Goal: Transaction & Acquisition: Purchase product/service

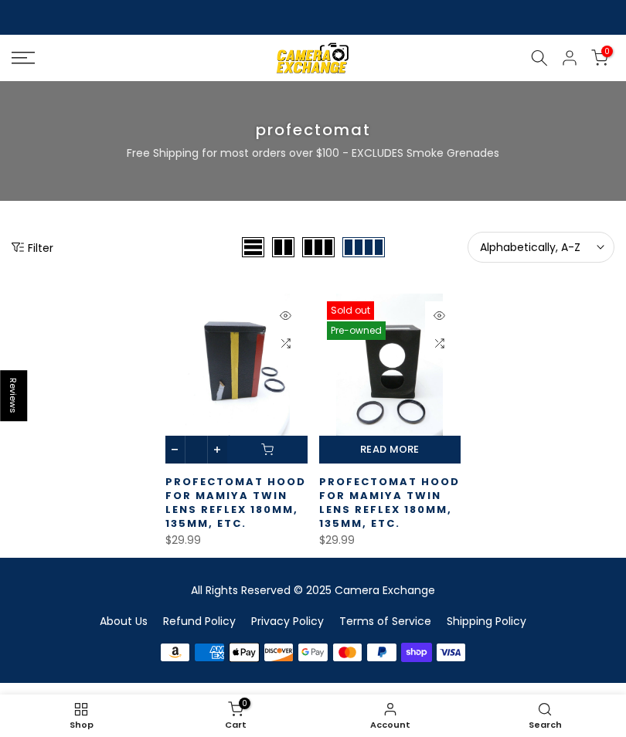
click at [531, 53] on icon at bounding box center [539, 57] width 17 height 17
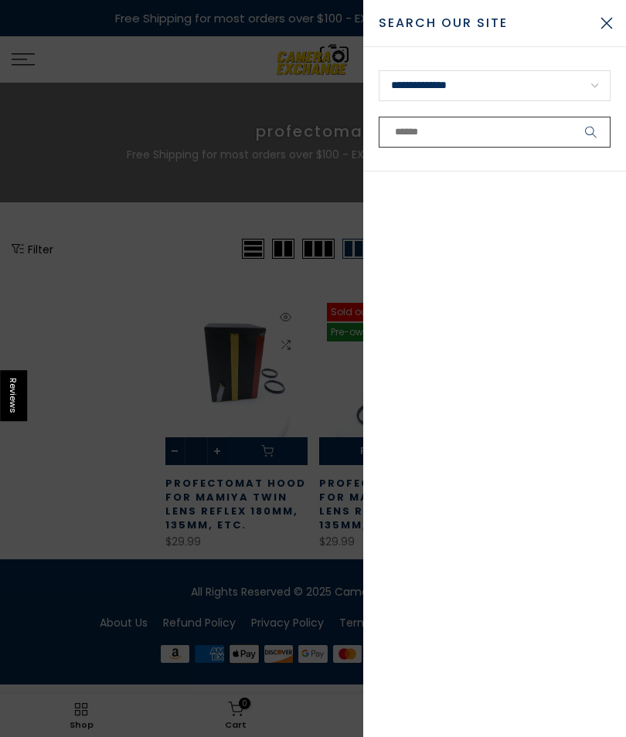
click at [430, 132] on input "text" at bounding box center [495, 132] width 232 height 31
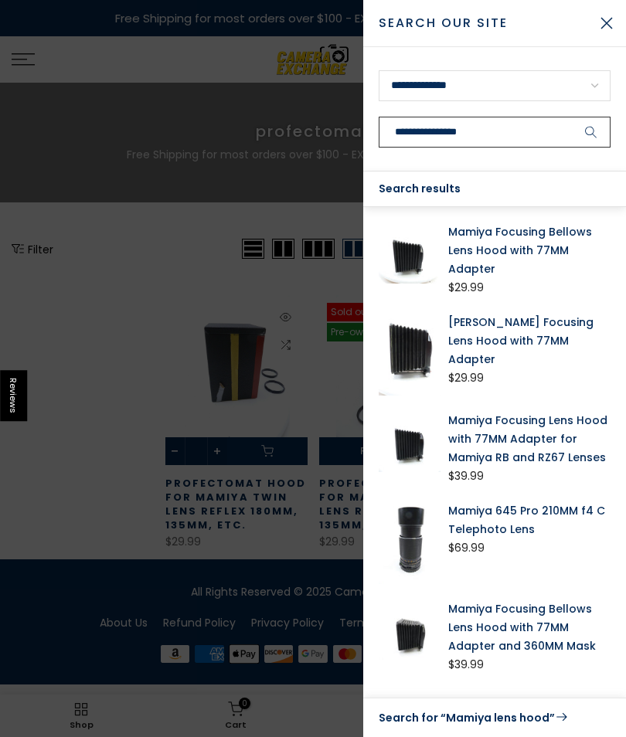
type input "**********"
click at [591, 132] on button "submit" at bounding box center [591, 132] width 39 height 31
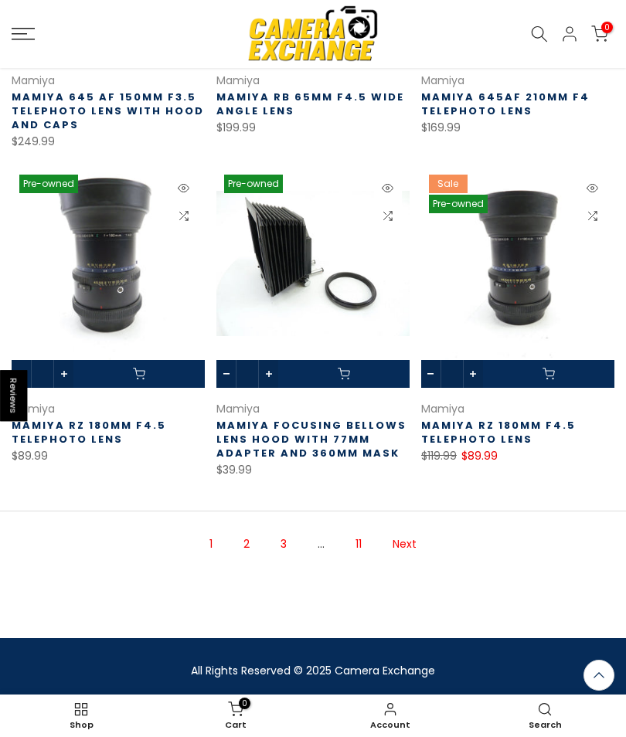
click at [404, 539] on link "Next" at bounding box center [404, 544] width 39 height 27
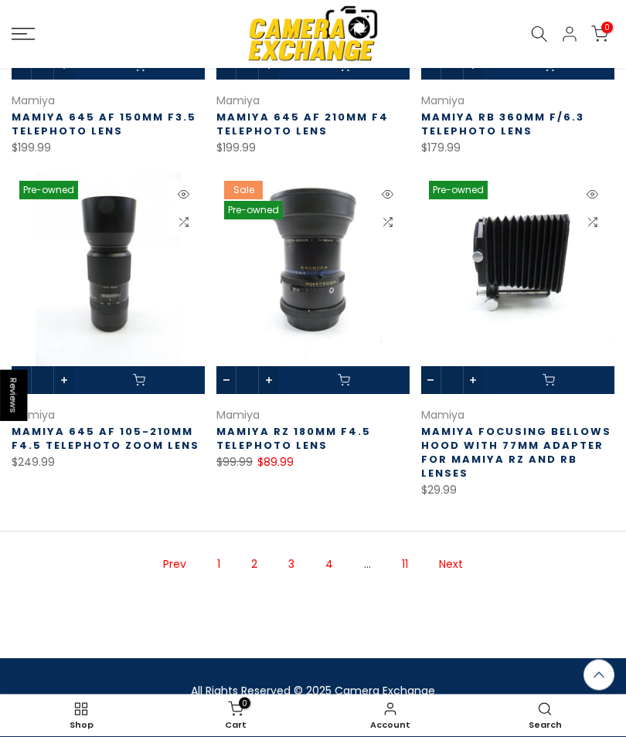
scroll to position [1106, 0]
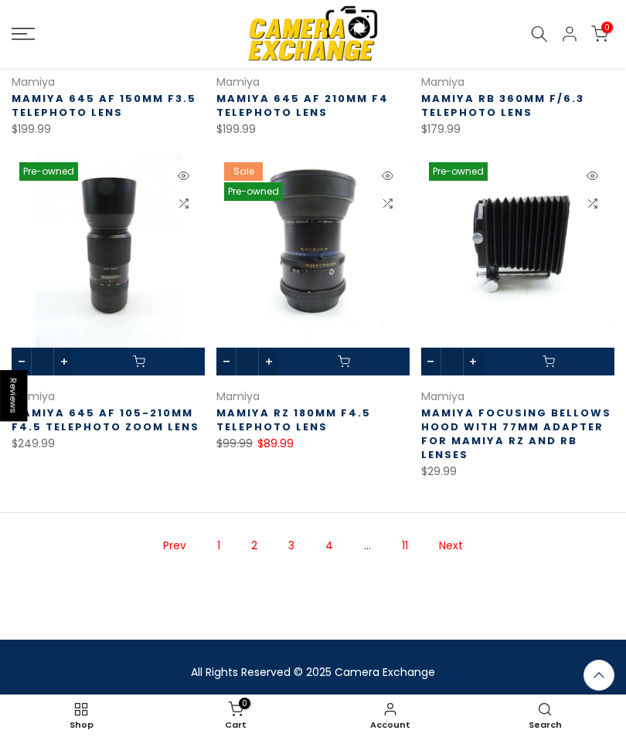
click at [453, 540] on link "Next" at bounding box center [450, 546] width 39 height 27
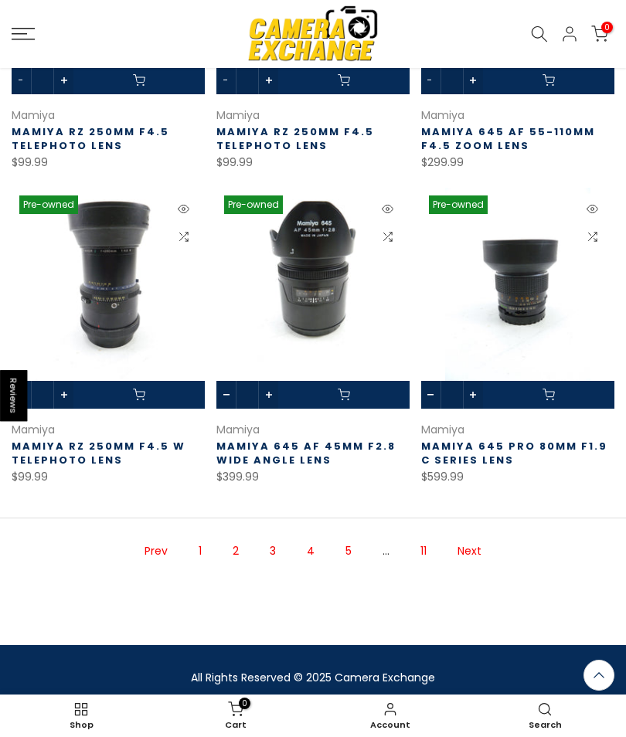
scroll to position [1094, 0]
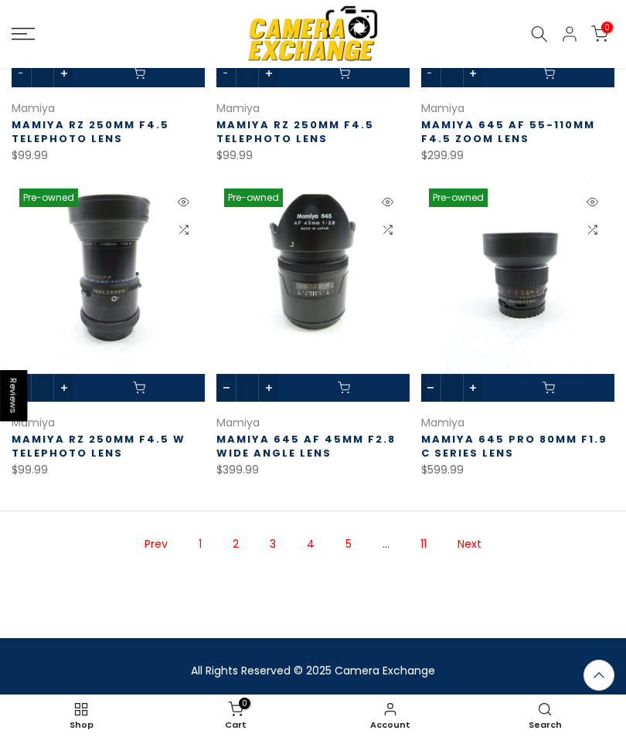
click at [471, 543] on link "Next" at bounding box center [469, 544] width 39 height 27
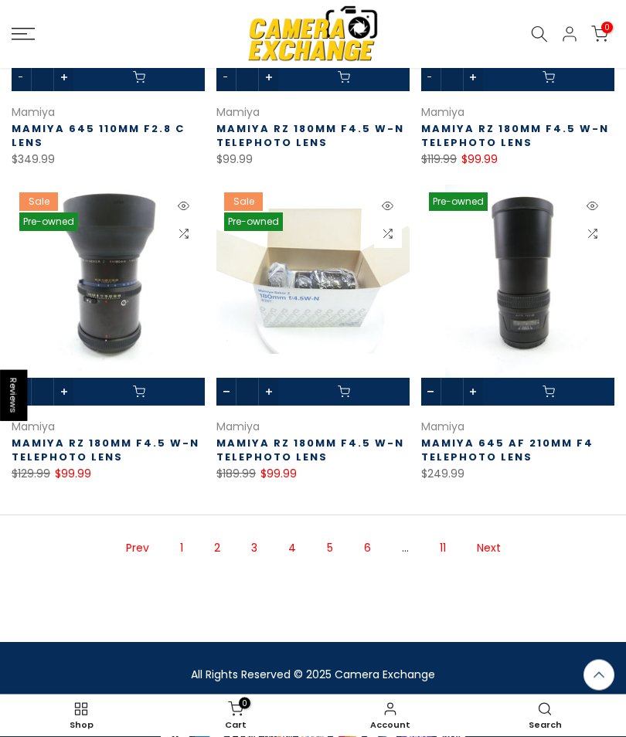
scroll to position [1061, 0]
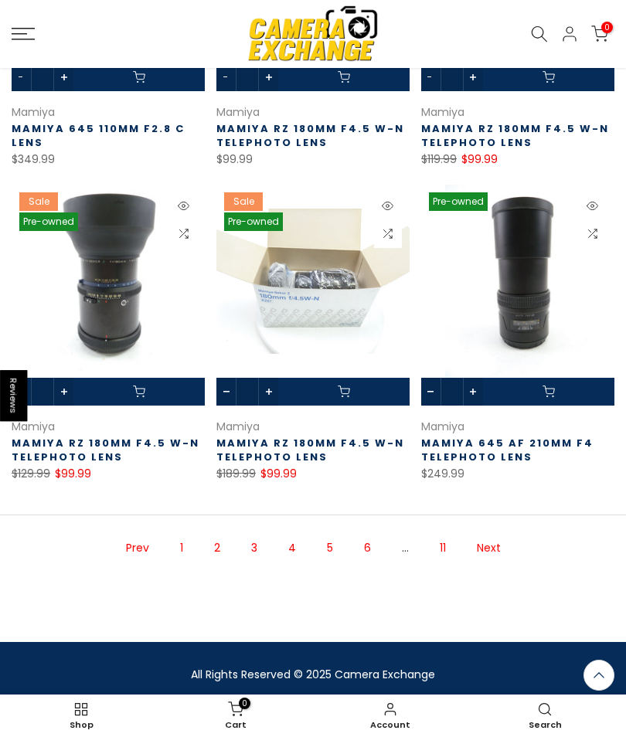
click at [489, 539] on link "Next" at bounding box center [488, 548] width 39 height 27
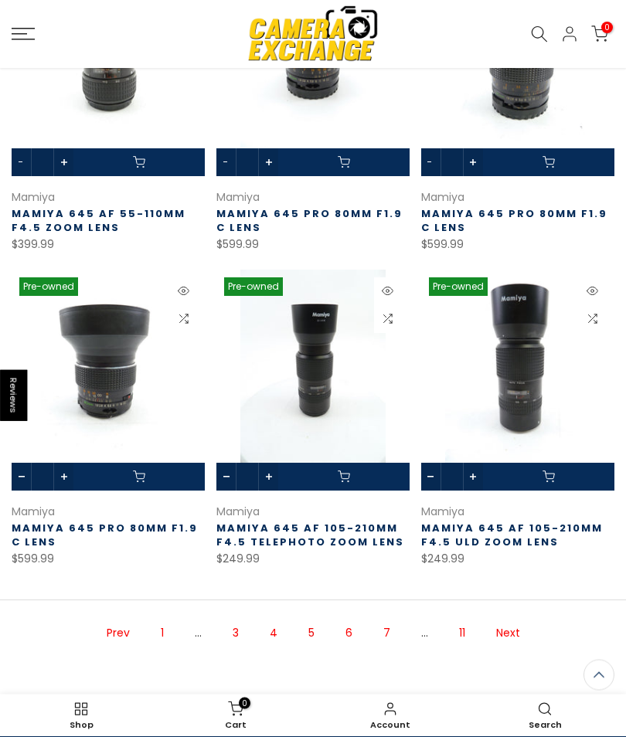
scroll to position [991, 0]
click at [509, 625] on link "Next" at bounding box center [508, 633] width 39 height 27
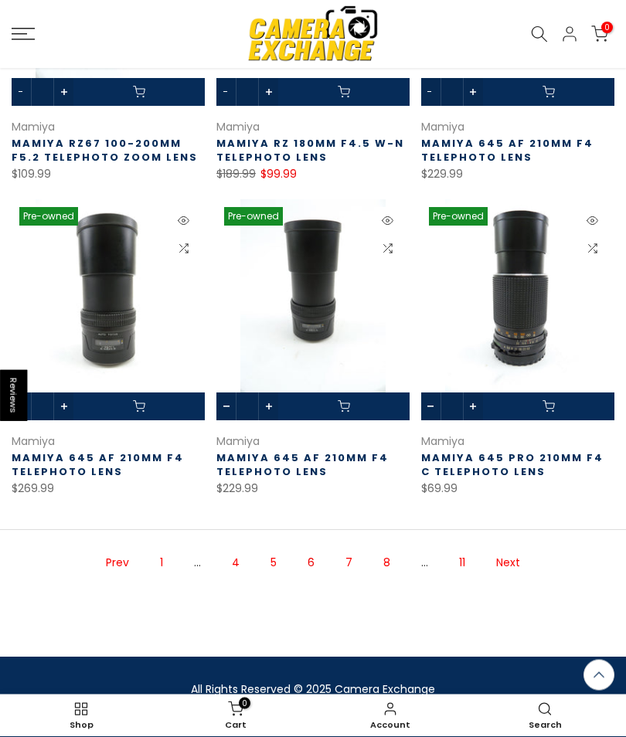
scroll to position [1078, 0]
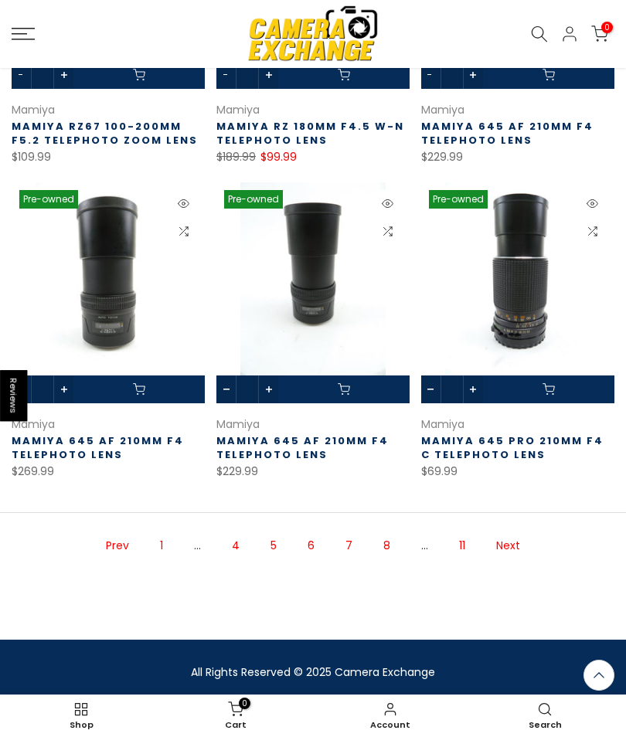
click at [516, 540] on link "Next" at bounding box center [508, 546] width 39 height 27
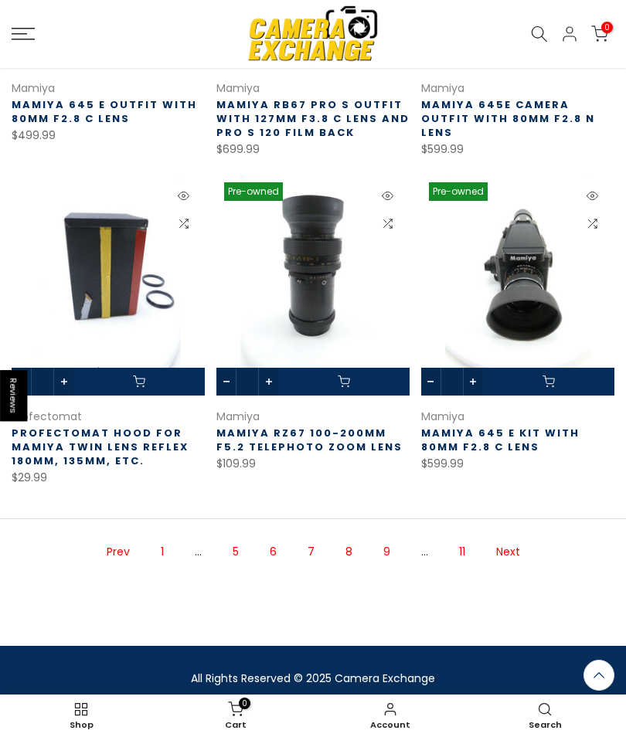
scroll to position [1122, 0]
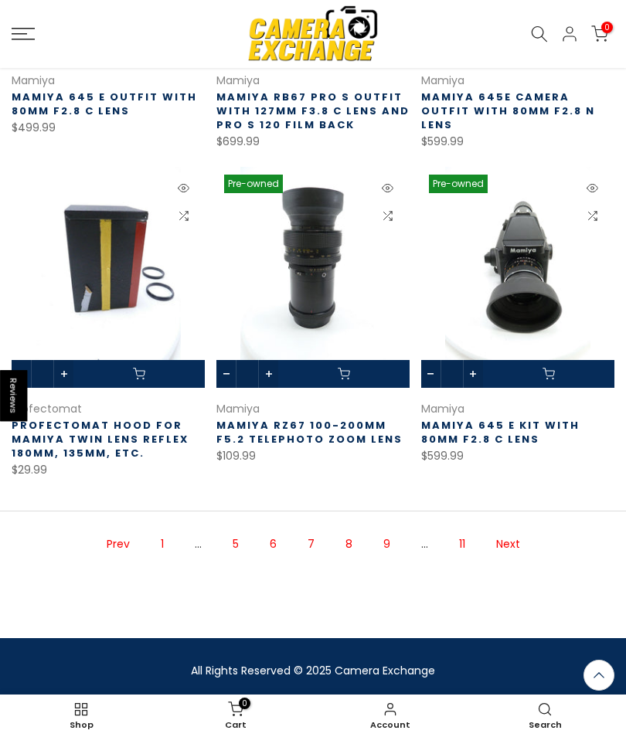
click at [509, 538] on link "Next" at bounding box center [508, 544] width 39 height 27
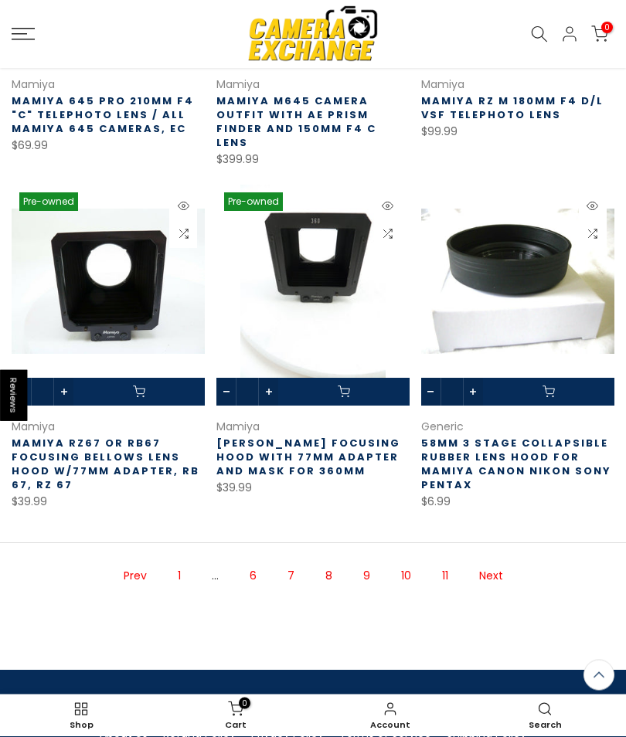
scroll to position [1150, 0]
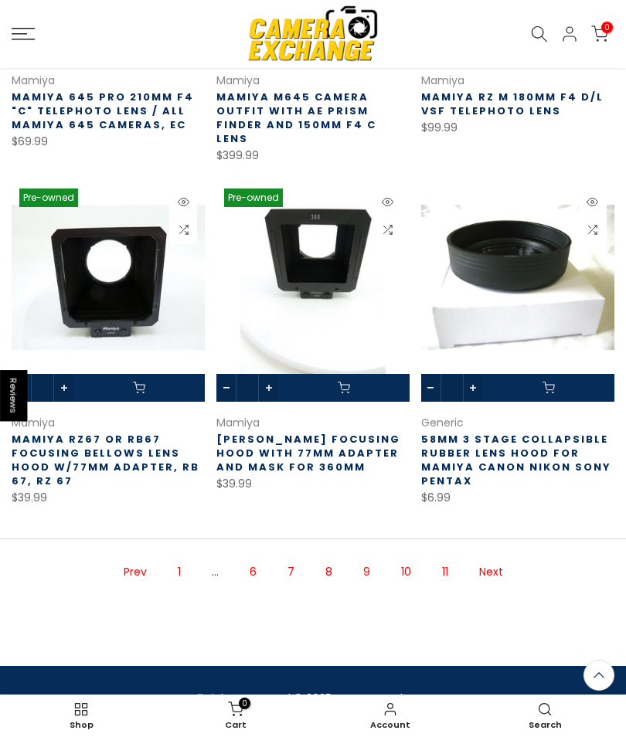
click at [493, 559] on link "Next" at bounding box center [491, 572] width 39 height 27
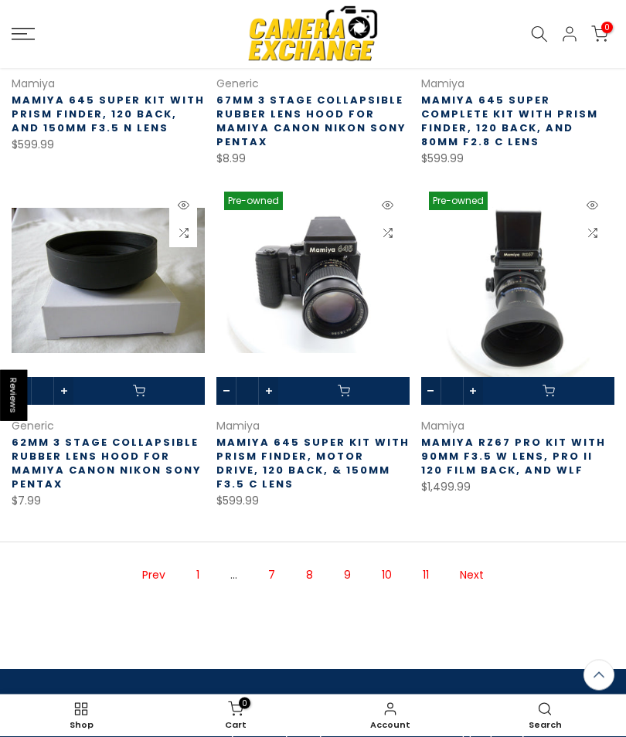
scroll to position [1162, 0]
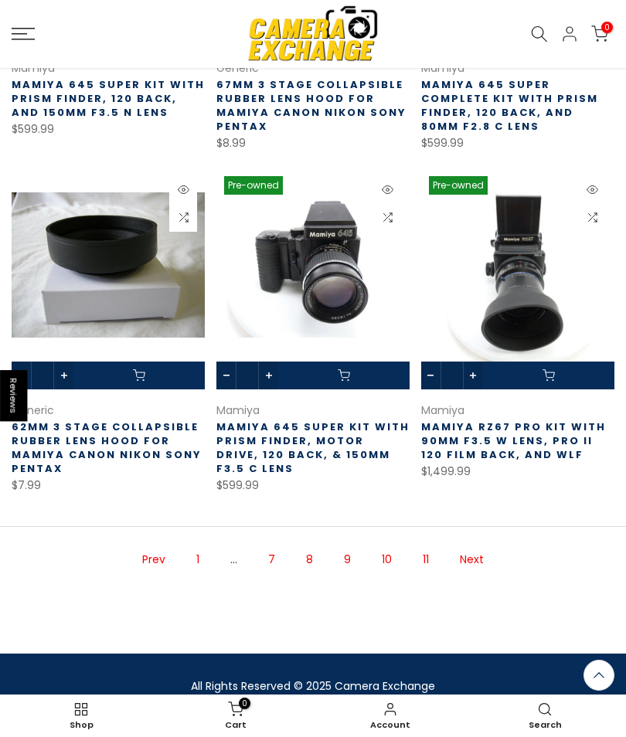
click at [473, 547] on link "Next" at bounding box center [471, 560] width 39 height 27
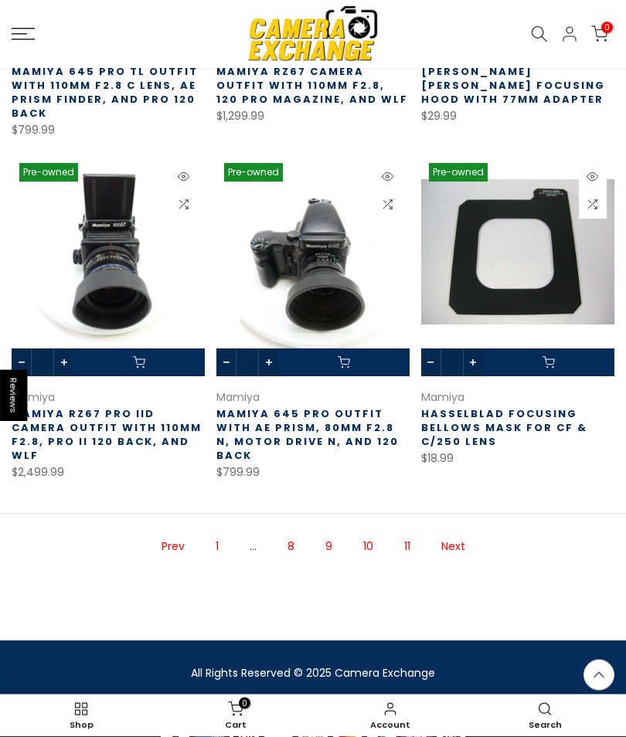
scroll to position [1162, 0]
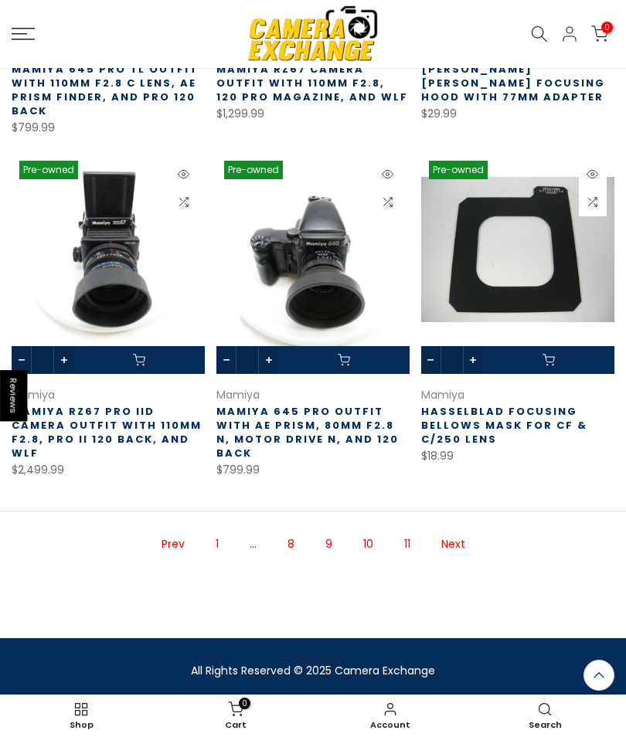
click at [455, 540] on link "Next" at bounding box center [453, 544] width 39 height 27
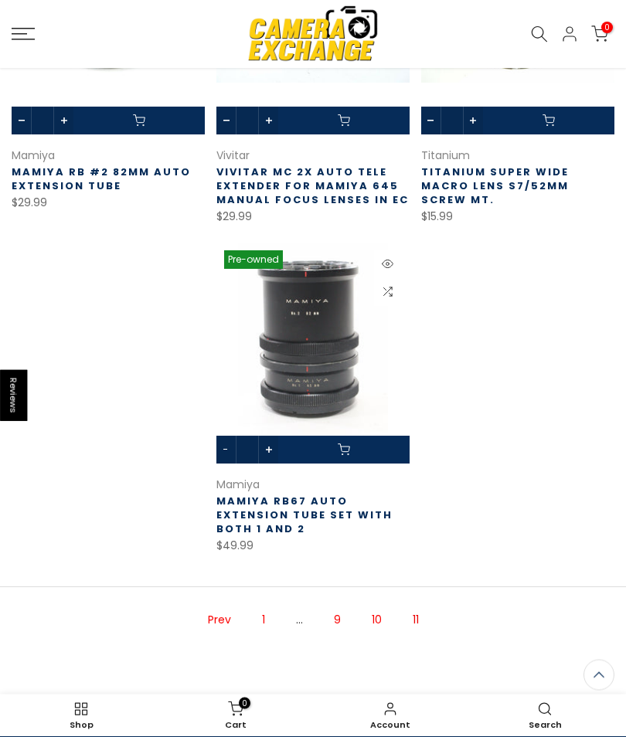
scroll to position [717, 0]
click at [533, 30] on icon at bounding box center [539, 34] width 17 height 17
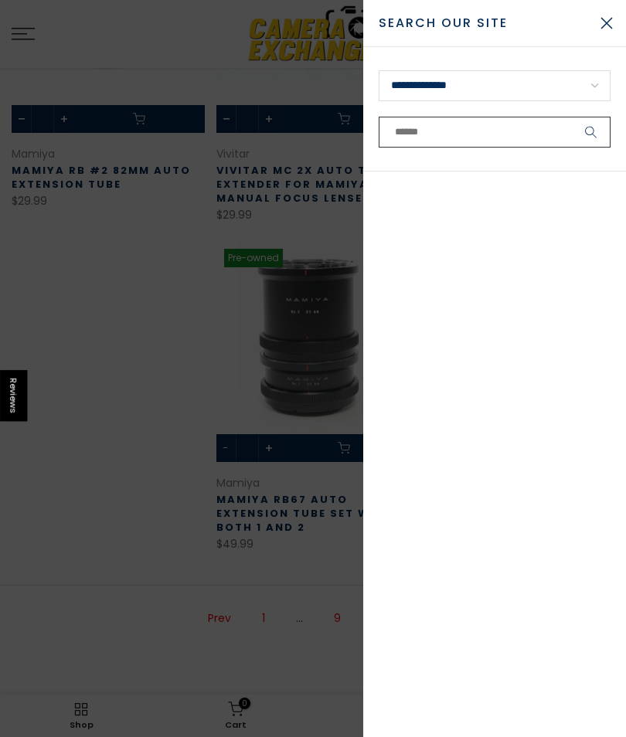
click at [418, 136] on input "text" at bounding box center [495, 132] width 232 height 31
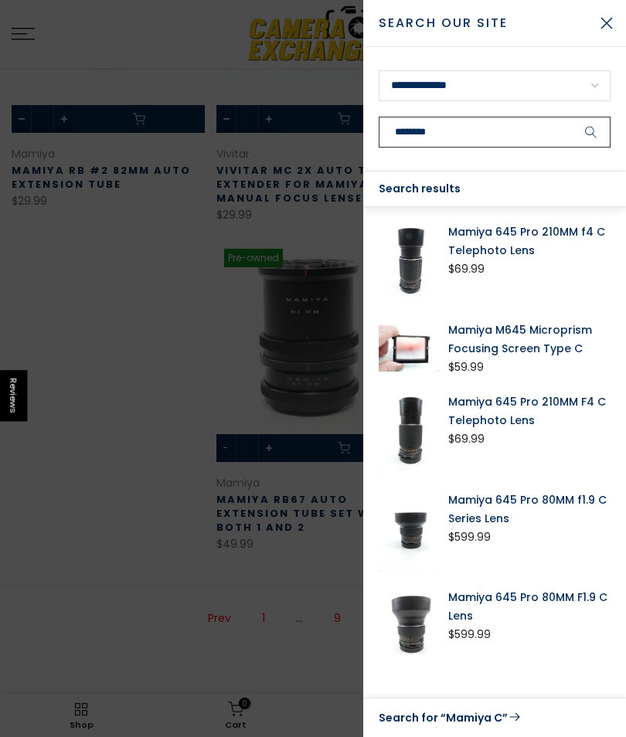
type input "********"
click at [591, 132] on button "submit" at bounding box center [591, 132] width 39 height 31
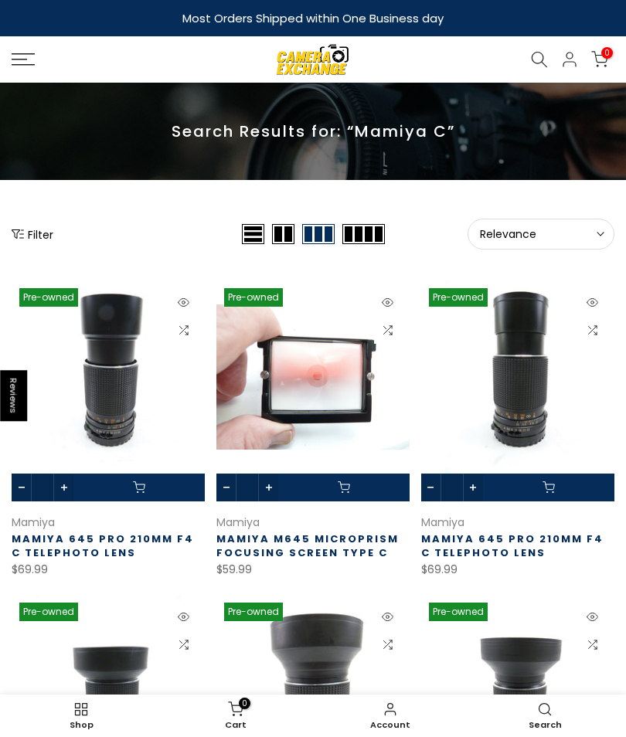
click at [543, 53] on icon at bounding box center [539, 59] width 17 height 17
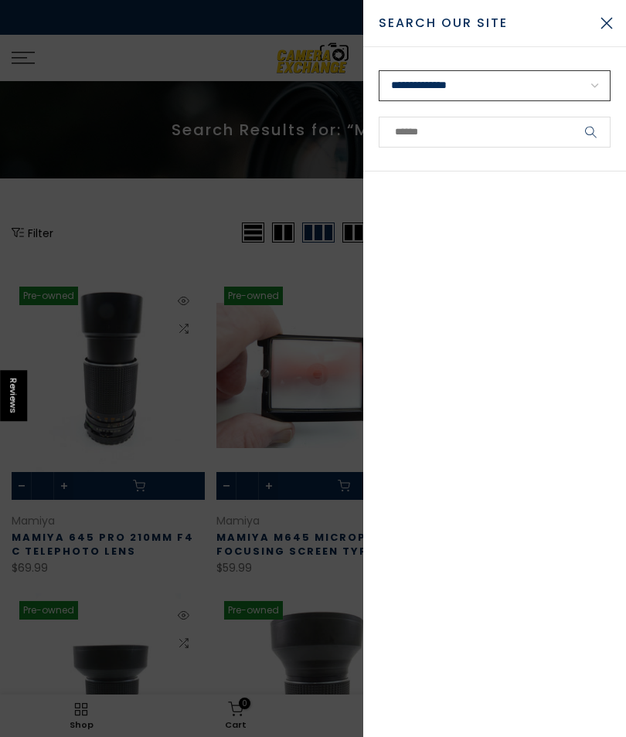
click at [431, 90] on select "**********" at bounding box center [495, 85] width 232 height 31
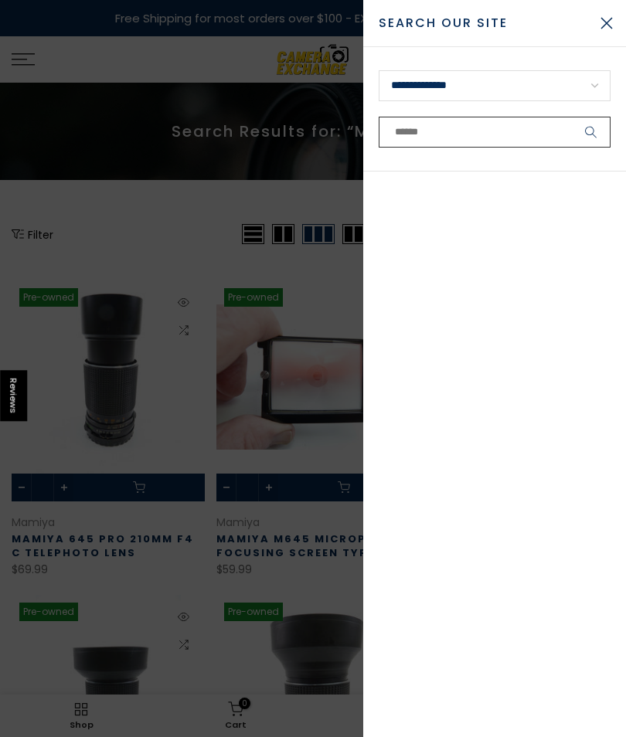
click at [394, 135] on input "text" at bounding box center [495, 132] width 232 height 31
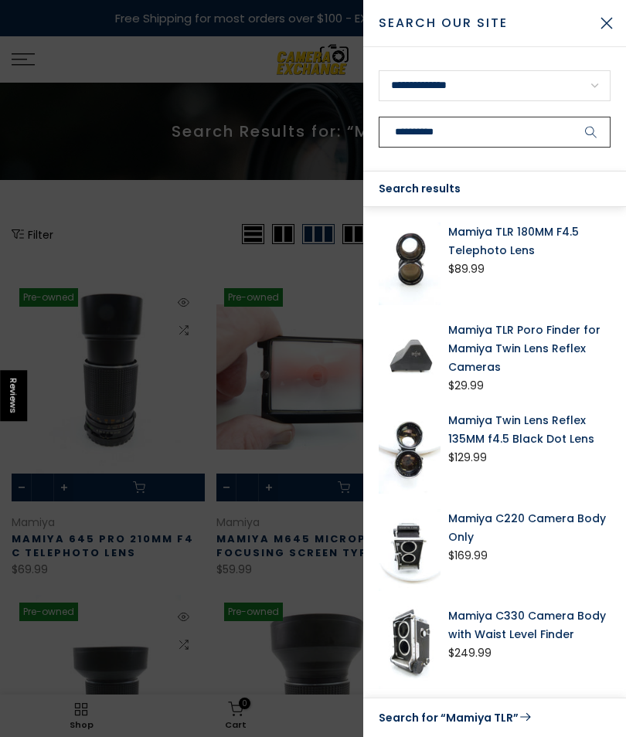
type input "**********"
click at [591, 132] on button "submit" at bounding box center [591, 132] width 39 height 31
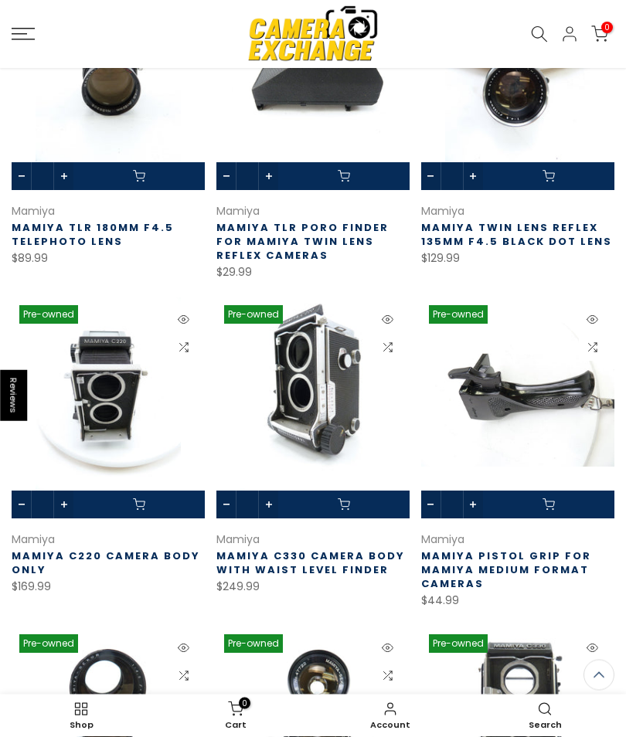
scroll to position [332, 0]
